Goal: Task Accomplishment & Management: Manage account settings

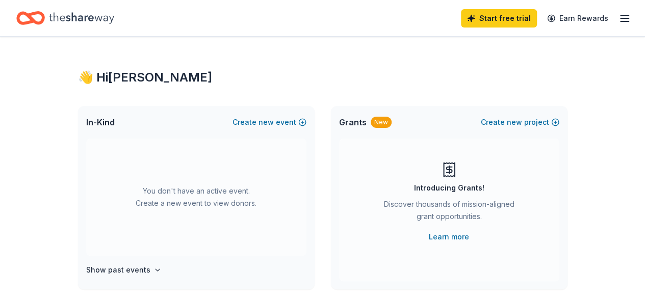
click at [620, 21] on line "button" at bounding box center [624, 21] width 8 height 0
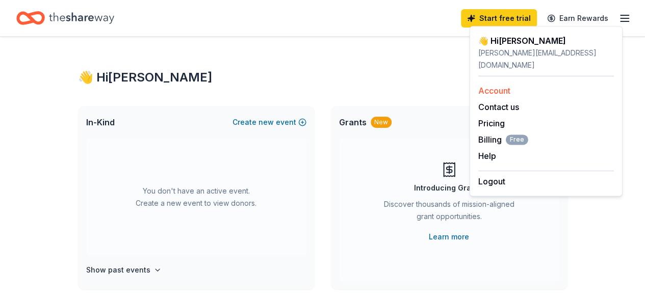
click at [499, 86] on link "Account" at bounding box center [494, 91] width 32 height 10
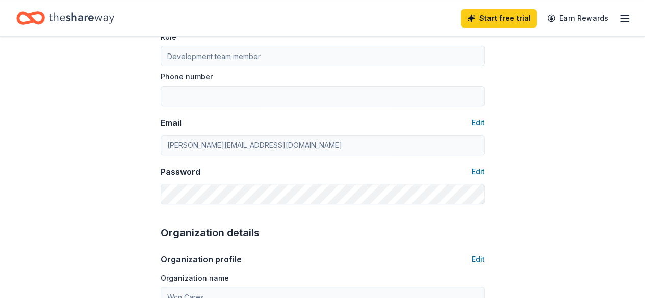
scroll to position [144, 0]
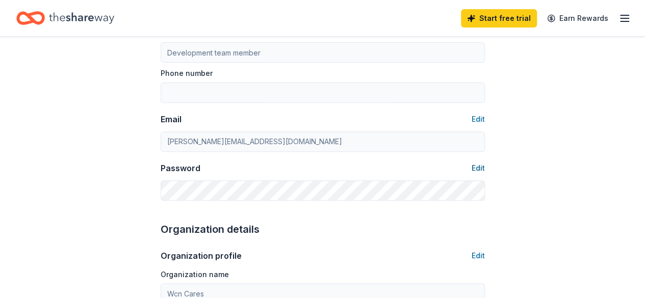
click at [479, 164] on button "Edit" at bounding box center [477, 168] width 13 height 12
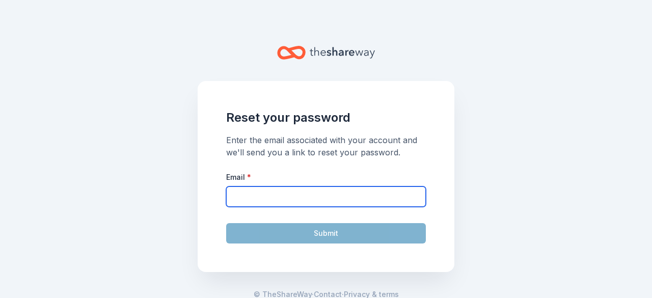
click at [269, 198] on input "Email *" at bounding box center [326, 197] width 200 height 20
type input "marie.most@wasteconnections.com"
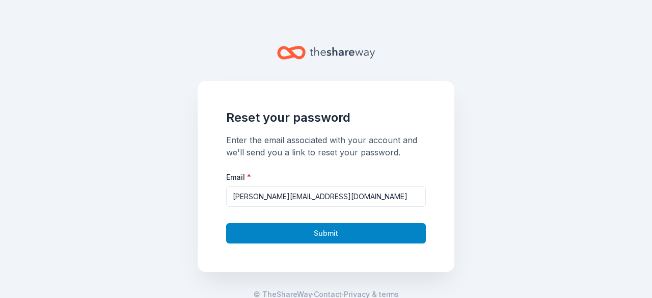
click at [304, 232] on button "Submit" at bounding box center [326, 233] width 200 height 20
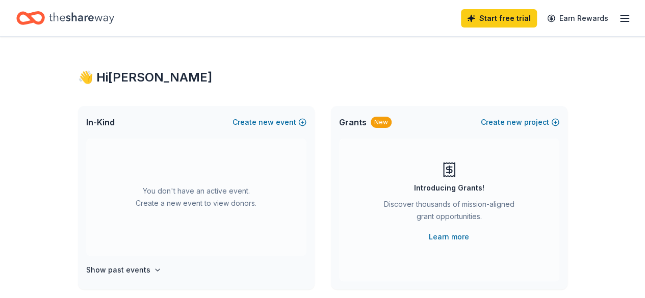
click at [618, 19] on icon "button" at bounding box center [624, 18] width 12 height 12
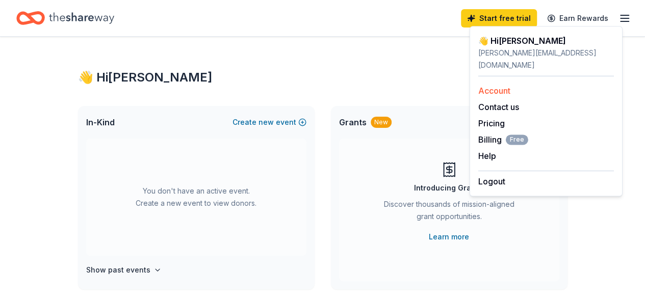
click at [505, 86] on link "Account" at bounding box center [494, 91] width 32 height 10
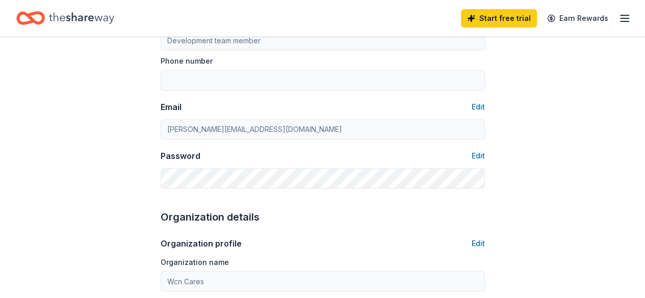
scroll to position [160, 0]
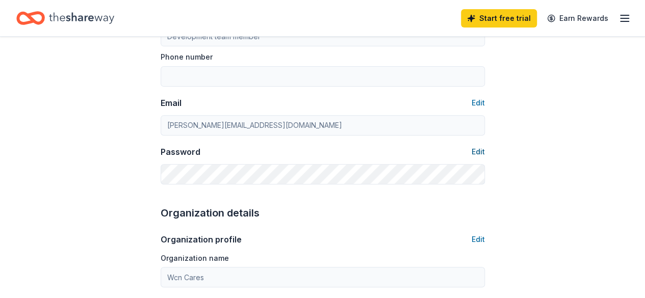
click at [475, 152] on button "Edit" at bounding box center [477, 152] width 13 height 12
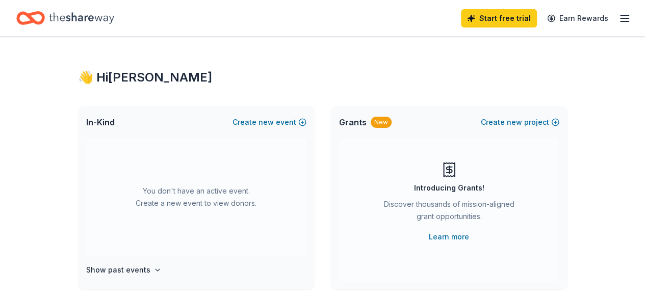
click at [618, 20] on icon "button" at bounding box center [624, 18] width 12 height 12
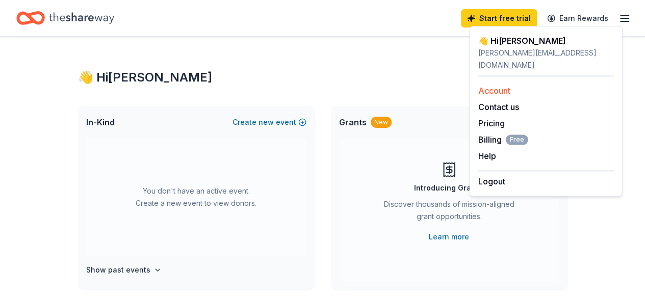
click at [508, 86] on link "Account" at bounding box center [494, 91] width 32 height 10
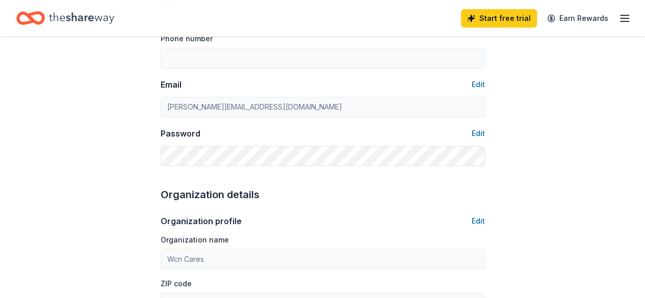
scroll to position [165, 0]
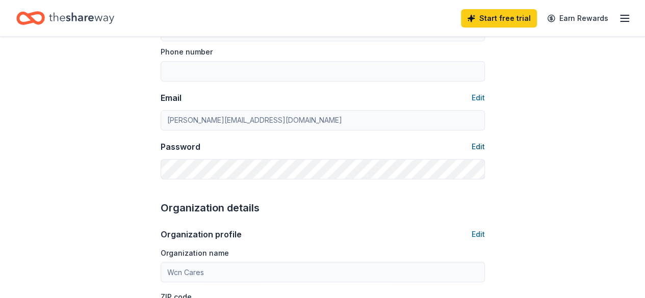
click at [475, 144] on button "Edit" at bounding box center [477, 147] width 13 height 12
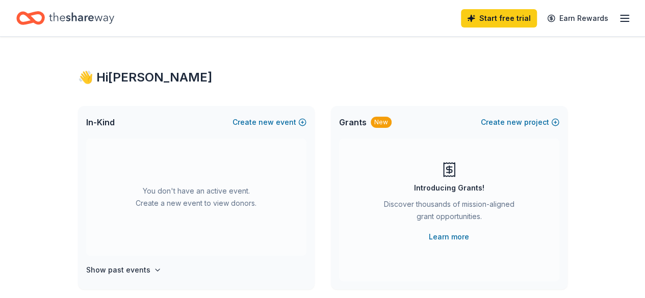
click at [618, 23] on icon "button" at bounding box center [624, 18] width 12 height 12
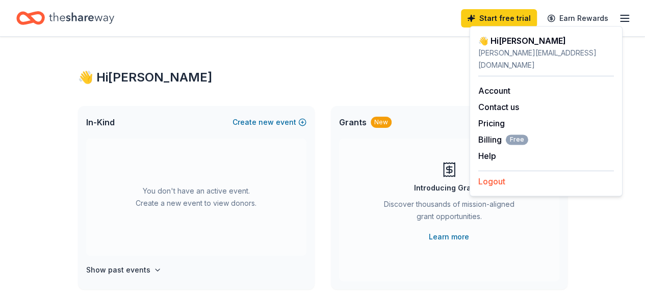
click at [495, 175] on button "Logout" at bounding box center [491, 181] width 27 height 12
